Goal: Task Accomplishment & Management: Manage account settings

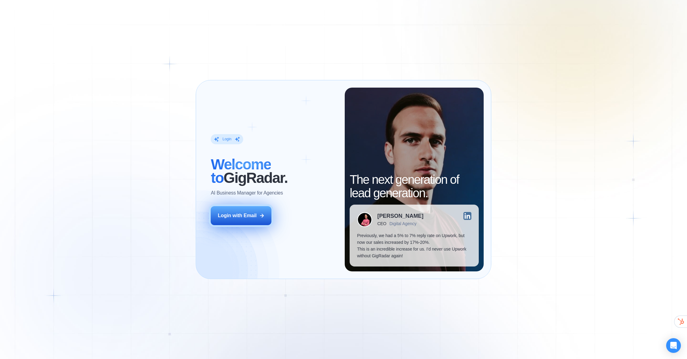
click at [221, 216] on div "Login with Email" at bounding box center [237, 216] width 39 height 7
click at [226, 219] on button "Login with Email" at bounding box center [241, 215] width 61 height 19
click at [239, 216] on div "Login with Email" at bounding box center [237, 216] width 39 height 7
drag, startPoint x: 240, startPoint y: 216, endPoint x: 211, endPoint y: 80, distance: 138.8
click at [240, 216] on div "Login with Email" at bounding box center [237, 216] width 39 height 7
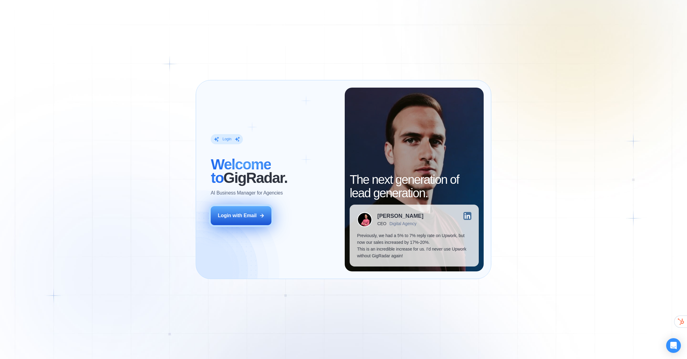
click at [241, 217] on div "Login with Email" at bounding box center [237, 216] width 39 height 7
click at [263, 213] on icon at bounding box center [262, 216] width 6 height 6
click at [250, 213] on div "Login with Email" at bounding box center [237, 216] width 39 height 7
click at [259, 215] on button "Login with Email" at bounding box center [241, 215] width 61 height 19
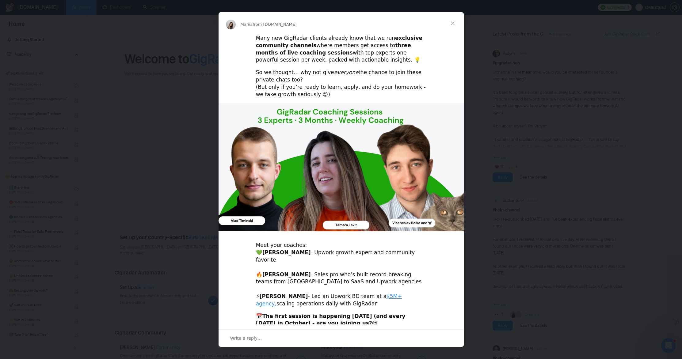
scroll to position [45, 0]
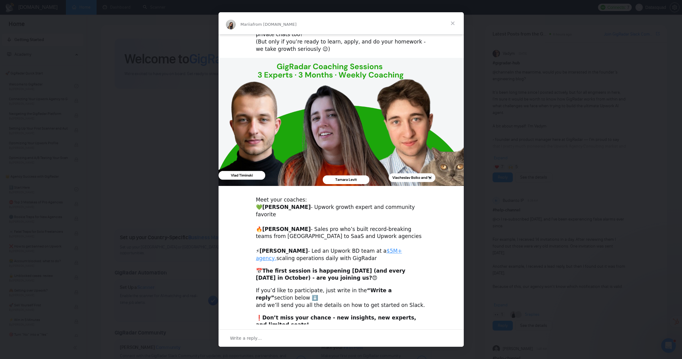
click at [455, 25] on span "Close" at bounding box center [453, 23] width 22 height 22
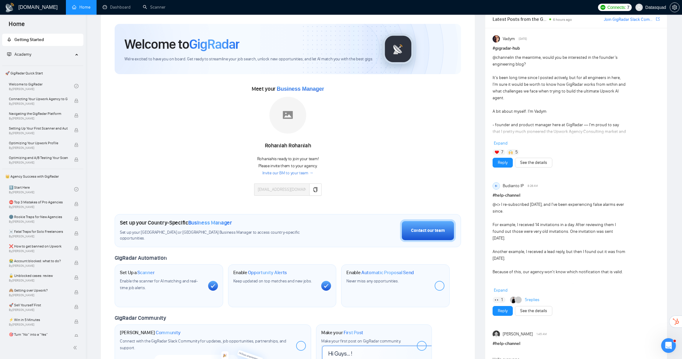
scroll to position [0, 0]
